Goal: Check status: Verify the current state of an ongoing process or item

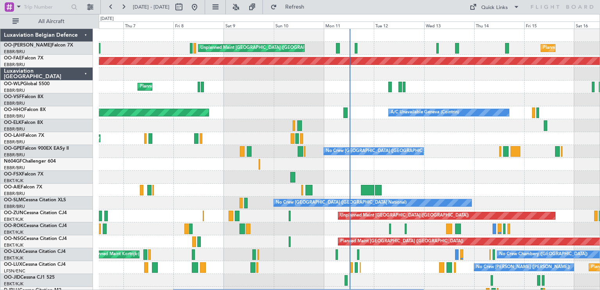
scroll to position [9, 0]
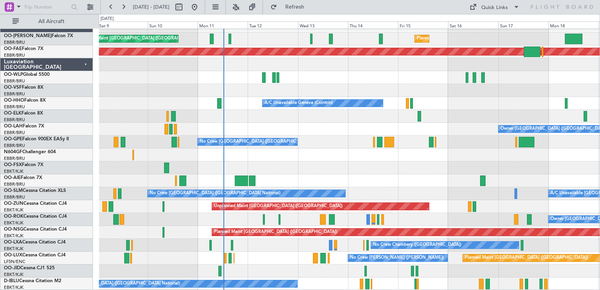
click at [339, 120] on div "Unplanned Maint [GEOGRAPHIC_DATA] ([GEOGRAPHIC_DATA] National) Planned Maint [G…" at bounding box center [349, 155] width 501 height 271
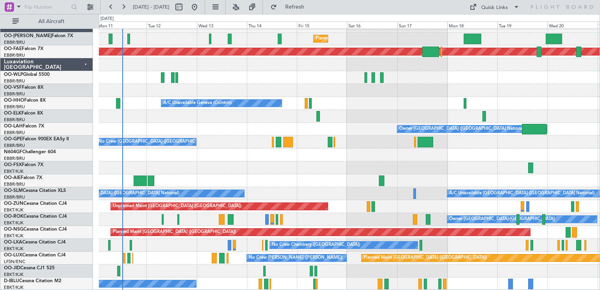
click at [245, 211] on div "Planned Maint Brussels (Brussels National) Unplanned Maint Brussels (Brussels N…" at bounding box center [349, 155] width 501 height 271
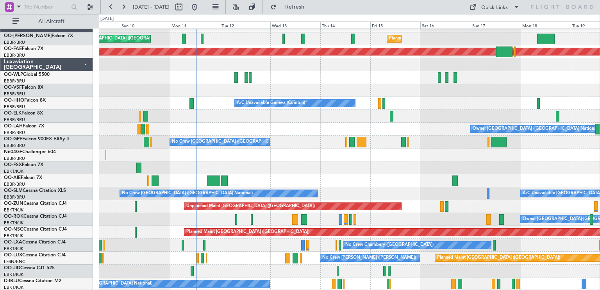
click at [220, 214] on div "Owner [GEOGRAPHIC_DATA]-[GEOGRAPHIC_DATA]" at bounding box center [349, 219] width 501 height 13
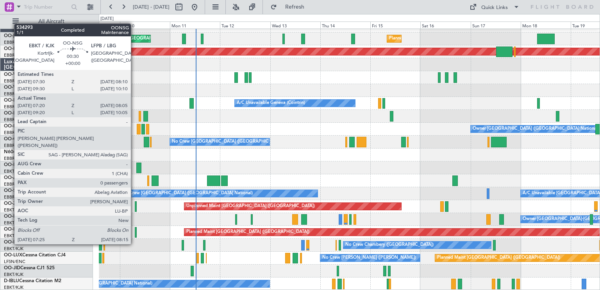
click at [134, 229] on div "Planned Maint [GEOGRAPHIC_DATA] ([GEOGRAPHIC_DATA])" at bounding box center [349, 232] width 501 height 13
click at [135, 229] on div at bounding box center [136, 232] width 2 height 11
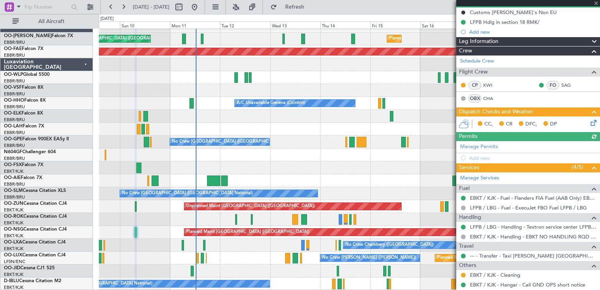
scroll to position [99, 0]
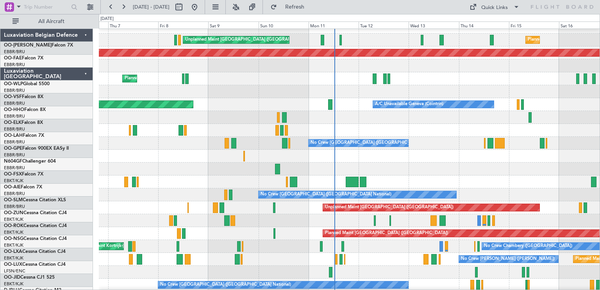
scroll to position [9, 0]
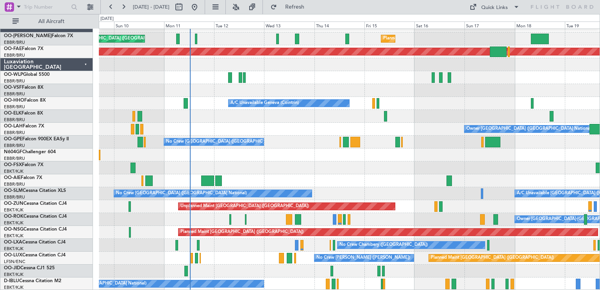
click at [309, 109] on div "Unplanned Maint [GEOGRAPHIC_DATA] ([GEOGRAPHIC_DATA] National) Planned Maint [G…" at bounding box center [349, 155] width 501 height 271
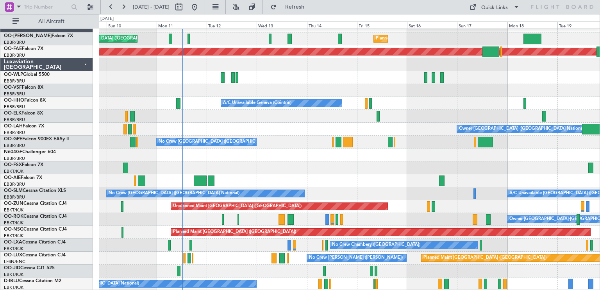
click at [324, 145] on div "Planned Maint [GEOGRAPHIC_DATA] ([GEOGRAPHIC_DATA] National) Unplanned Maint [G…" at bounding box center [349, 155] width 501 height 271
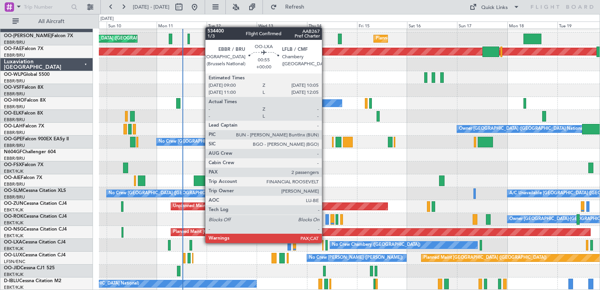
click at [326, 243] on div at bounding box center [327, 245] width 2 height 11
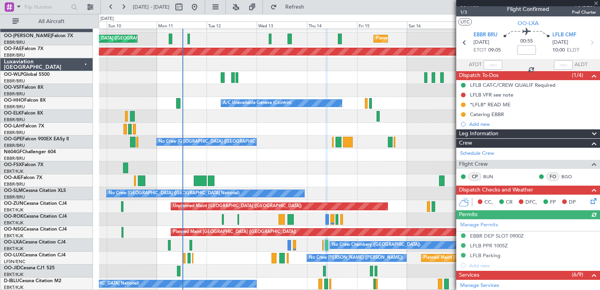
scroll to position [0, 0]
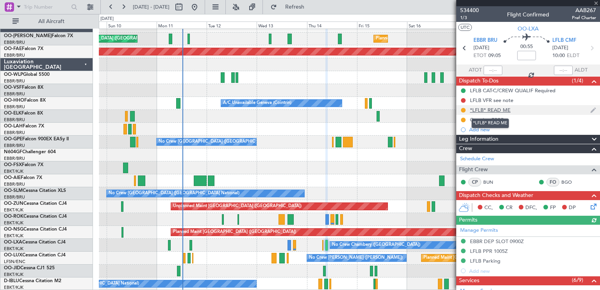
click at [491, 111] on div "*LFLB* READ ME" at bounding box center [490, 110] width 41 height 7
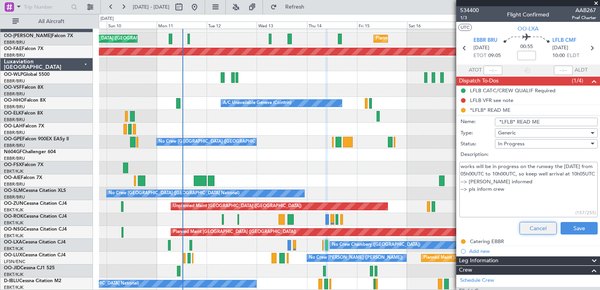
click at [525, 225] on button "Cancel" at bounding box center [538, 228] width 37 height 13
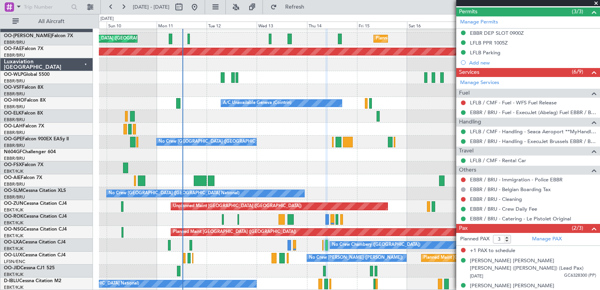
scroll to position [215, 0]
